Goal: Find specific page/section

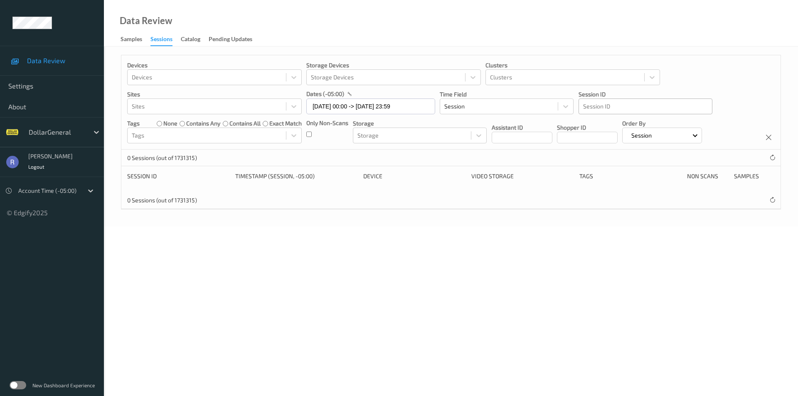
click at [611, 103] on div at bounding box center [645, 106] width 125 height 10
click at [38, 134] on div at bounding box center [57, 132] width 56 height 10
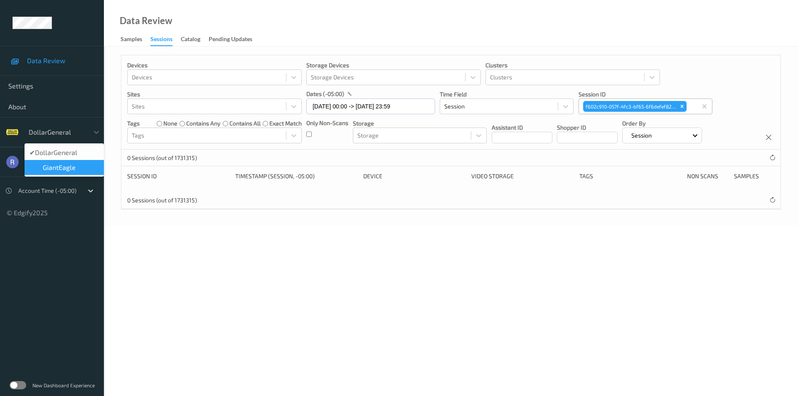
click at [50, 166] on span "GiantEagle" at bounding box center [59, 167] width 33 height 8
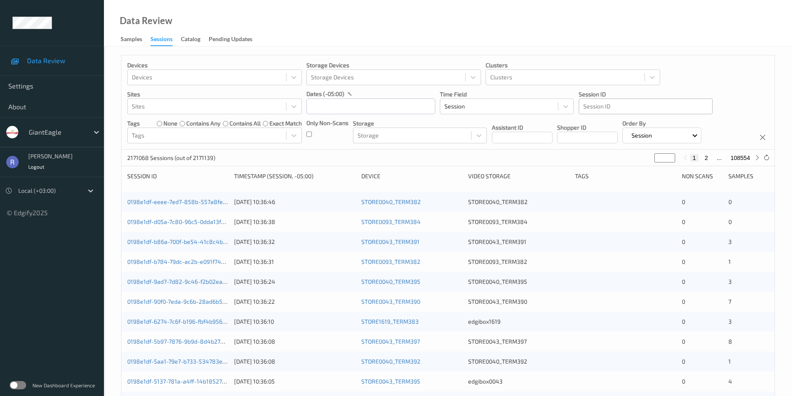
click at [612, 106] on div at bounding box center [645, 106] width 125 height 10
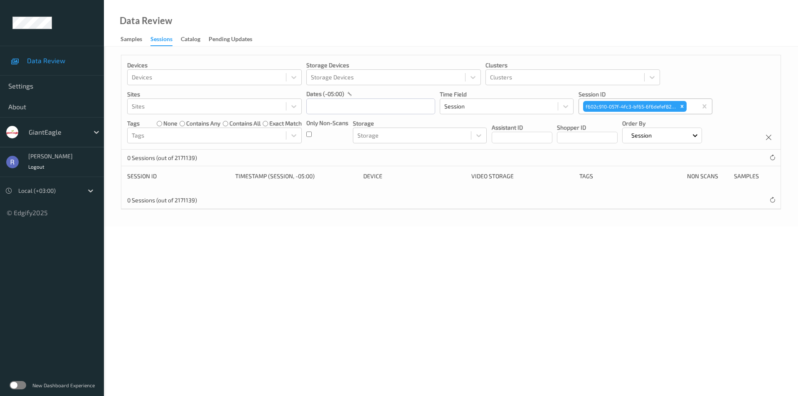
click at [49, 135] on div at bounding box center [57, 132] width 56 height 10
click at [55, 153] on span "DollarGeneral" at bounding box center [64, 152] width 42 height 8
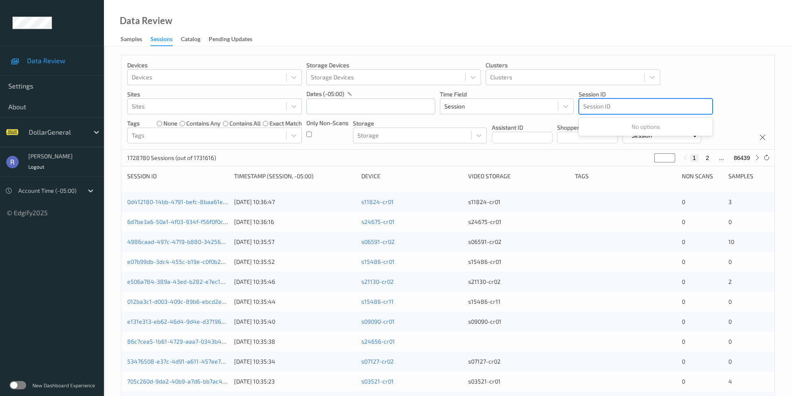
click at [624, 105] on div at bounding box center [645, 106] width 125 height 10
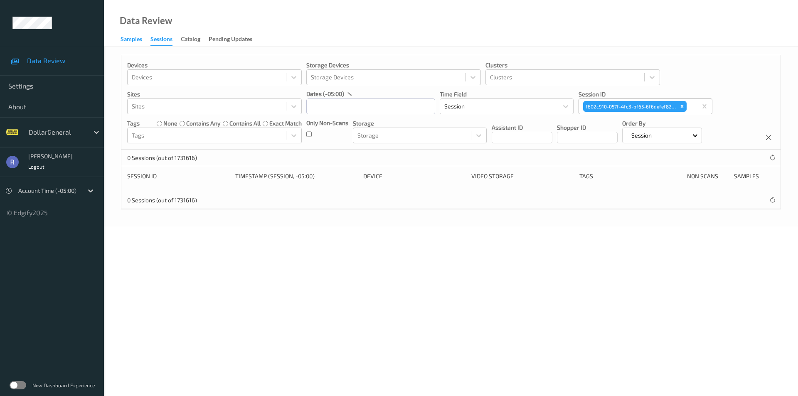
click at [123, 37] on div "Samples" at bounding box center [132, 40] width 22 height 10
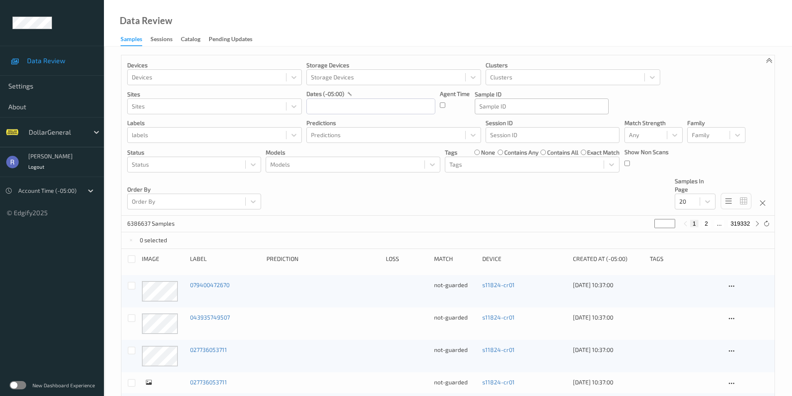
click at [499, 106] on div at bounding box center [541, 106] width 125 height 10
